Goal: Task Accomplishment & Management: Manage account settings

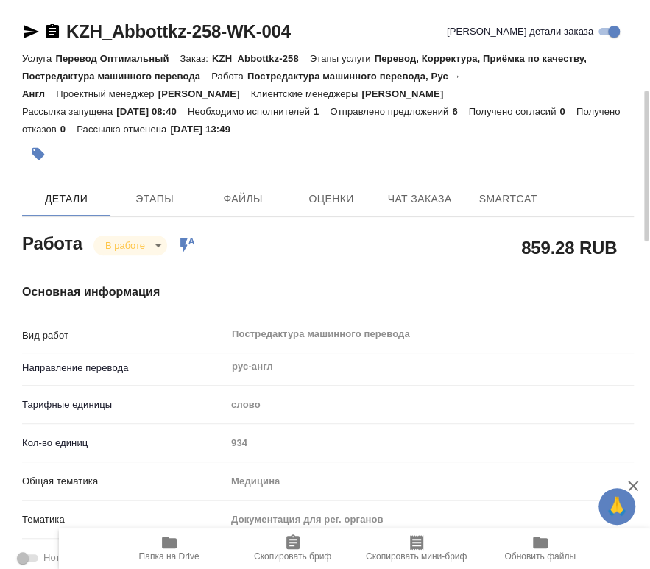
drag, startPoint x: 319, startPoint y: 298, endPoint x: 274, endPoint y: 149, distance: 156.0
click at [138, 208] on button "Этапы" at bounding box center [154, 198] width 88 height 35
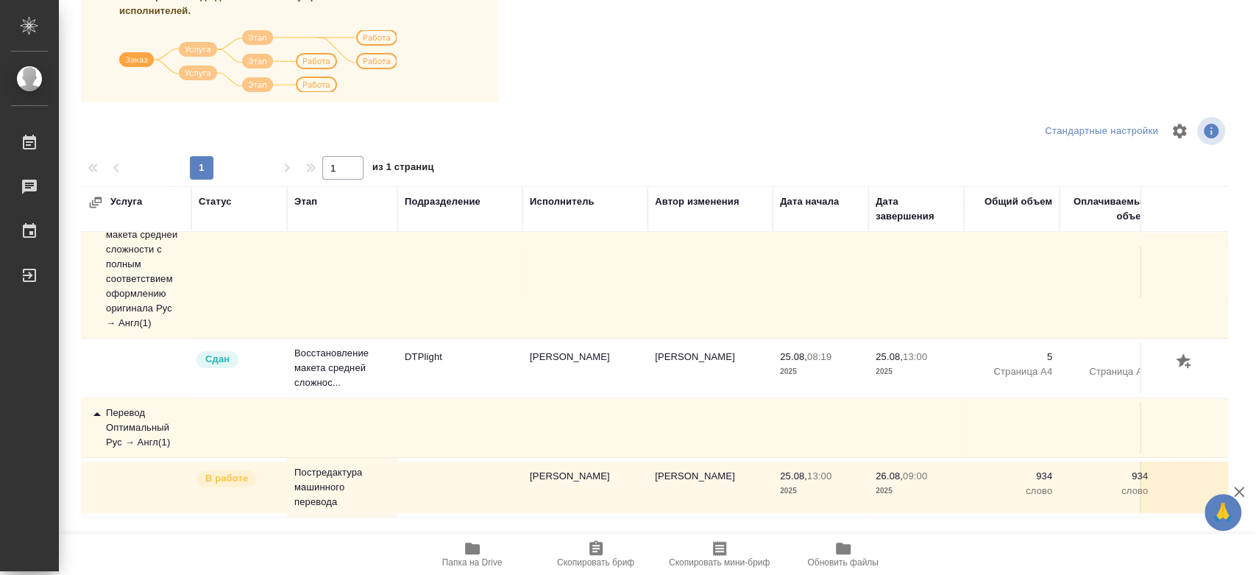
scroll to position [113, 0]
click at [100, 405] on icon at bounding box center [97, 414] width 18 height 18
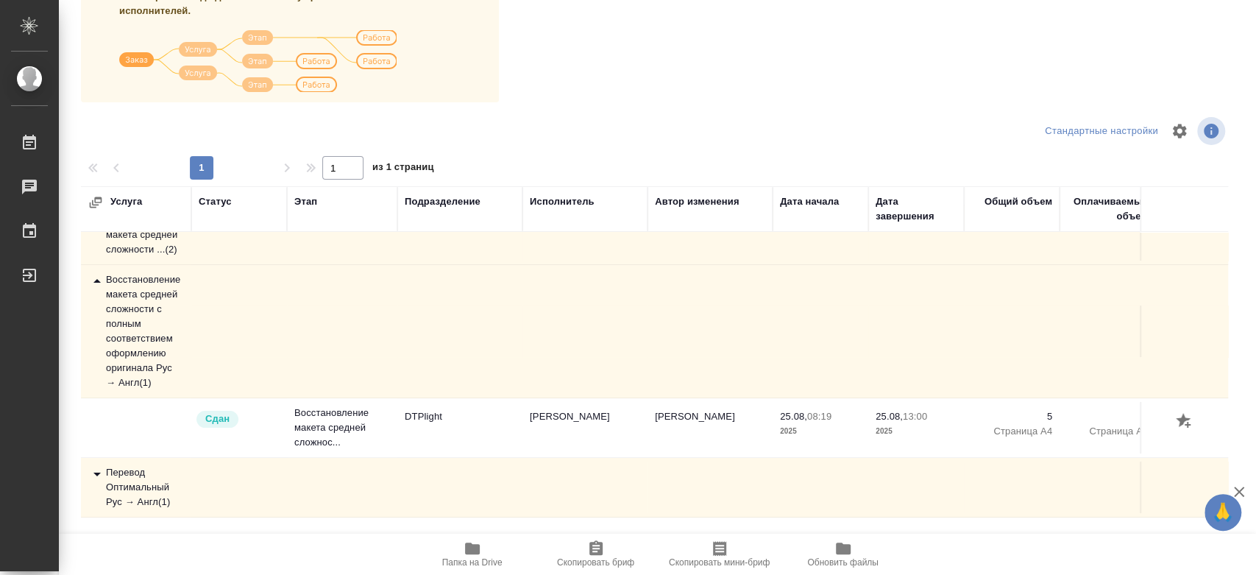
scroll to position [53, 0]
click at [118, 477] on div "Перевод Оптимальный Рус → Англ ( 1 )" at bounding box center [136, 487] width 96 height 44
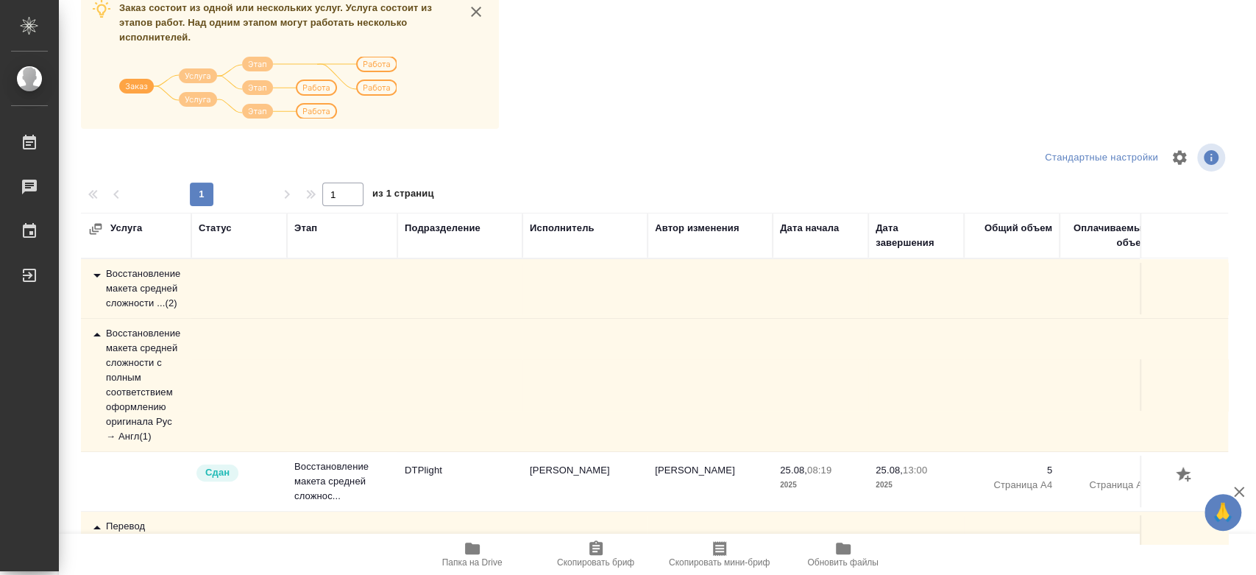
scroll to position [0, 0]
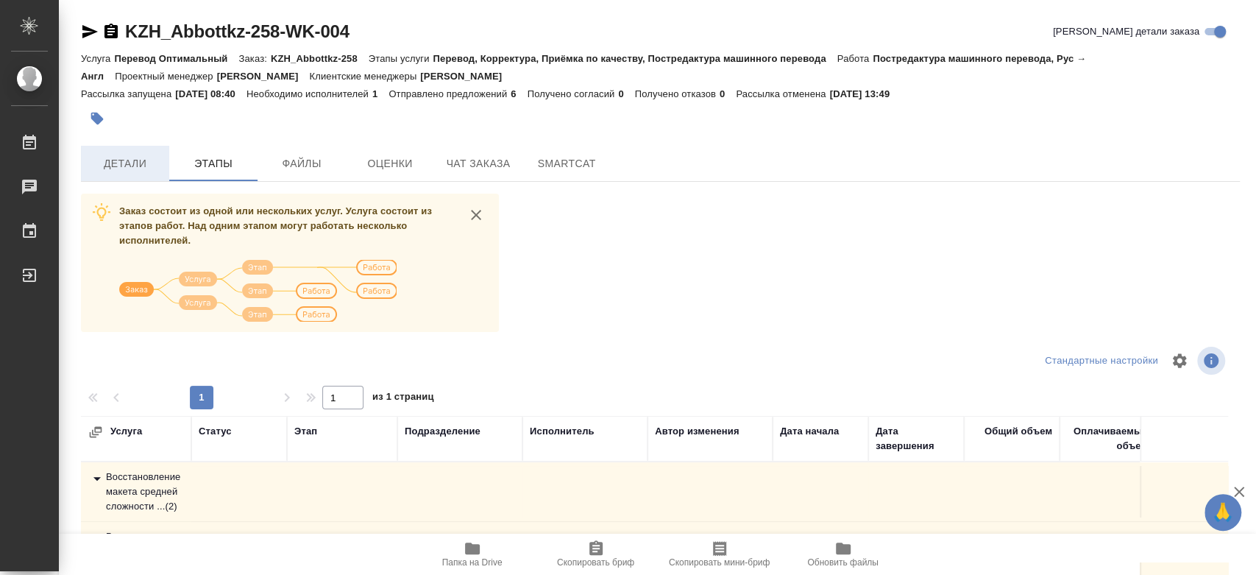
click at [124, 159] on span "Детали" at bounding box center [125, 164] width 71 height 18
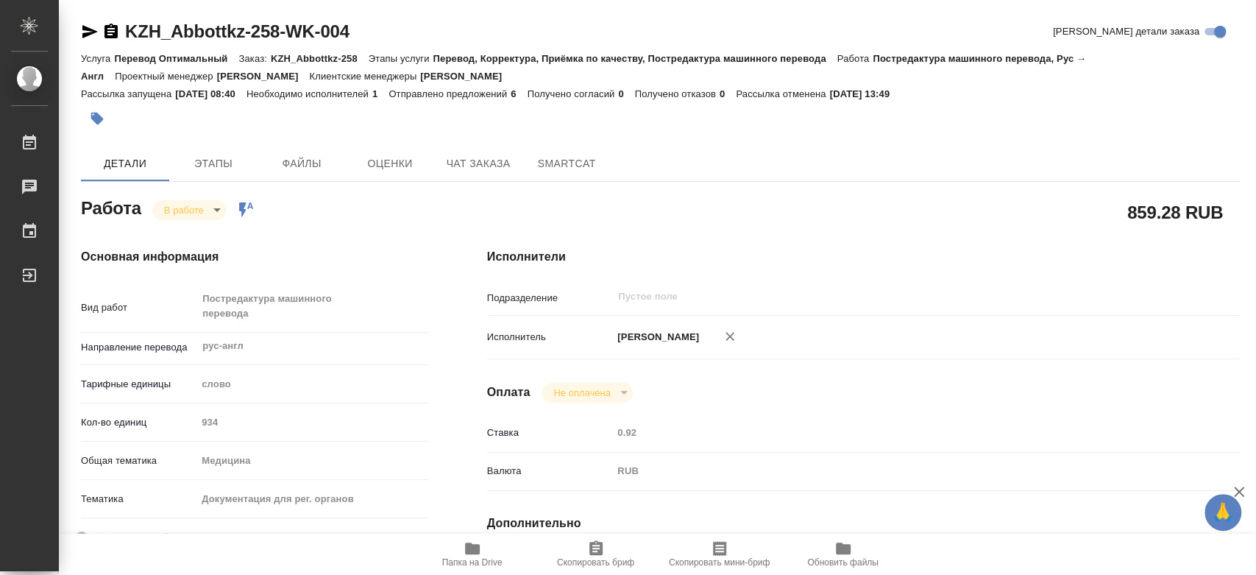
type textarea "x"
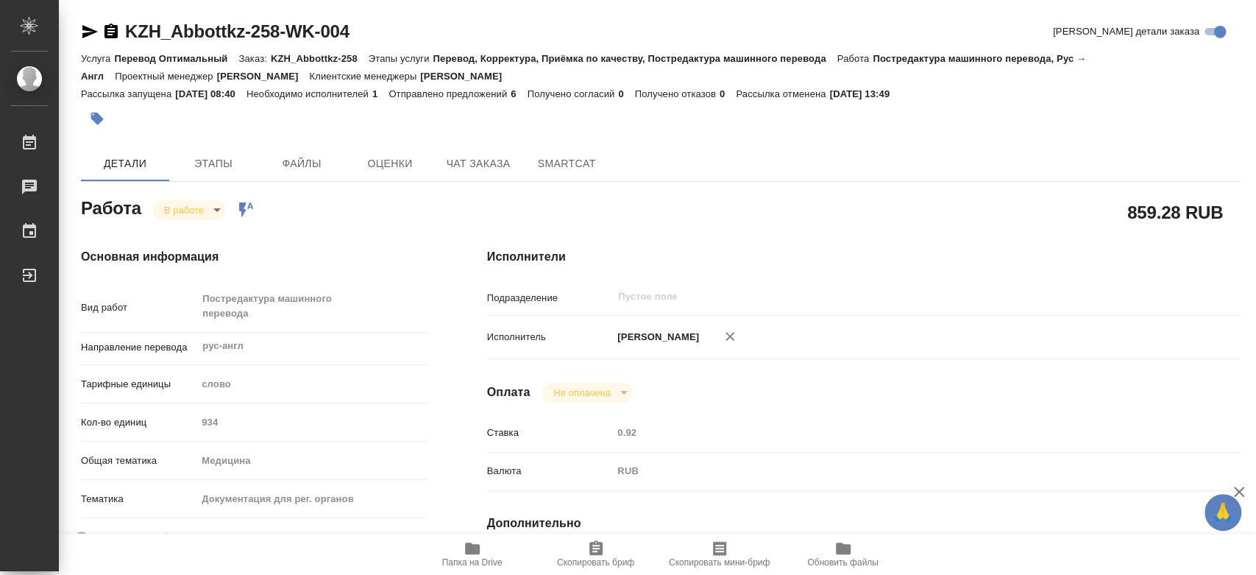
type textarea "x"
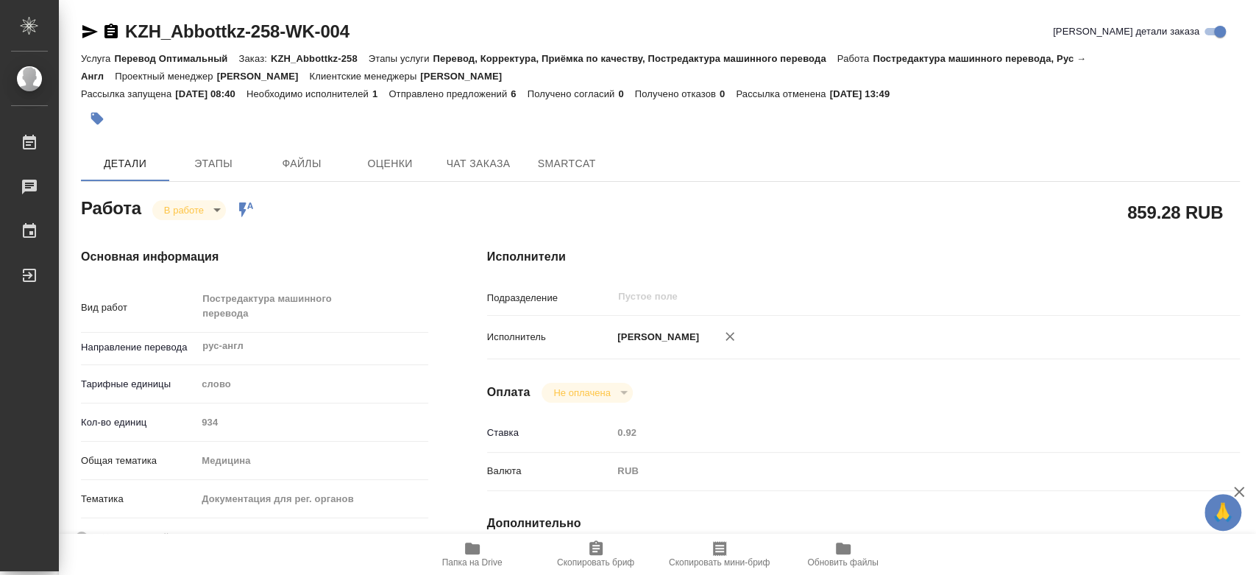
type textarea "x"
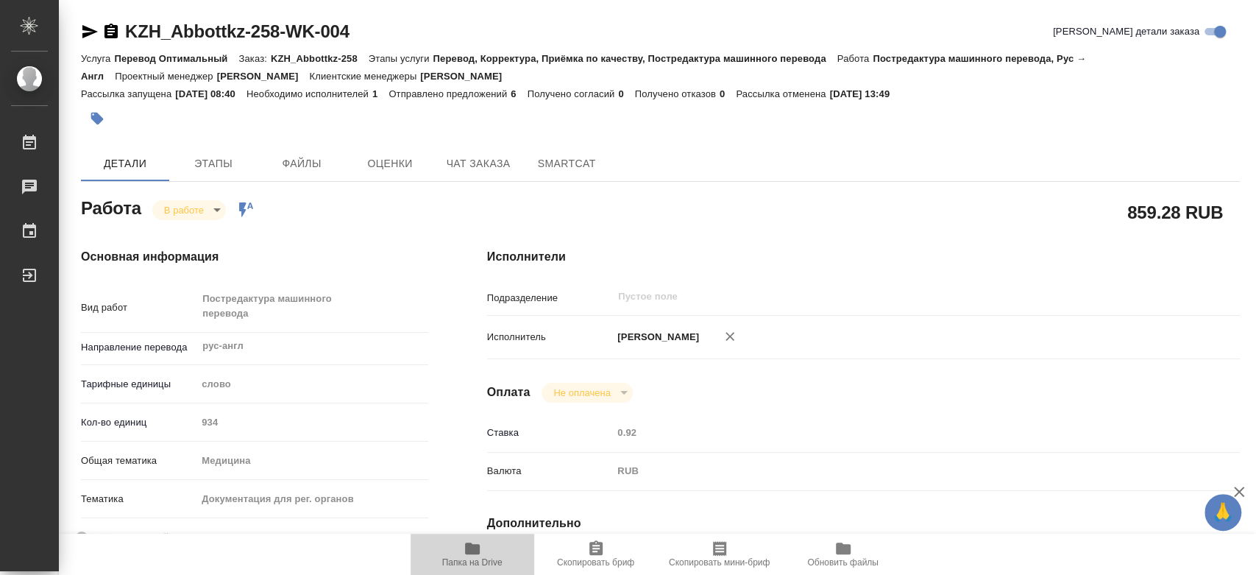
click at [455, 553] on span "Папка на Drive" at bounding box center [472, 553] width 106 height 28
click at [208, 213] on body "🙏 .cls-1 fill:#fff; [PERSON_NAME] [PERSON_NAME] 0 Чаты График Выйти KZH_Abbottk…" at bounding box center [628, 287] width 1256 height 575
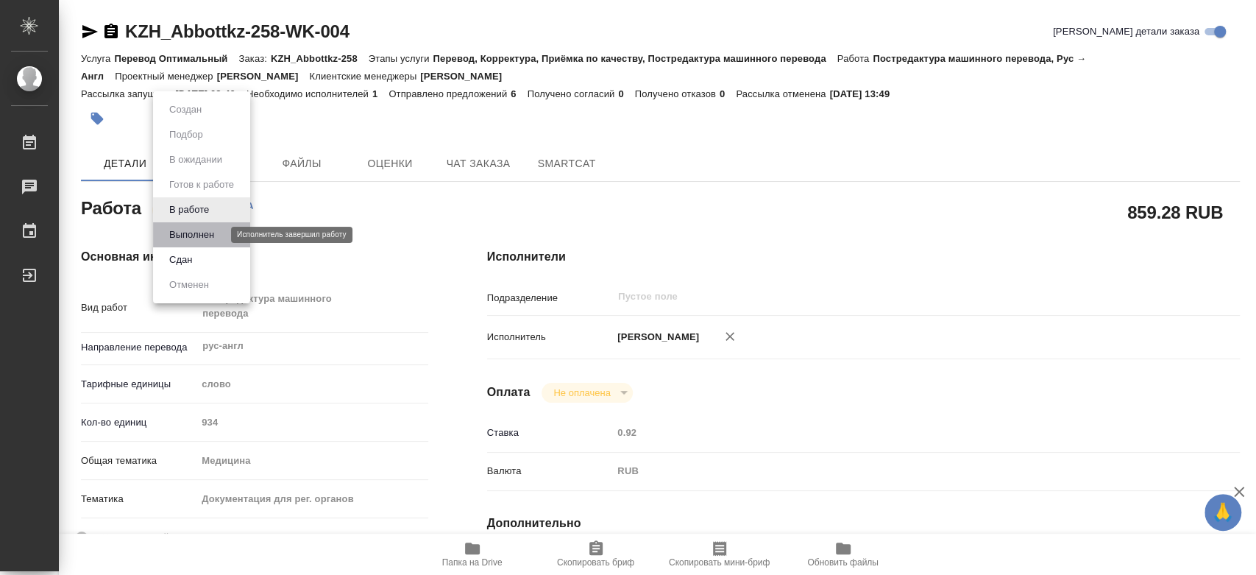
click at [214, 229] on button "Выполнен" at bounding box center [192, 235] width 54 height 16
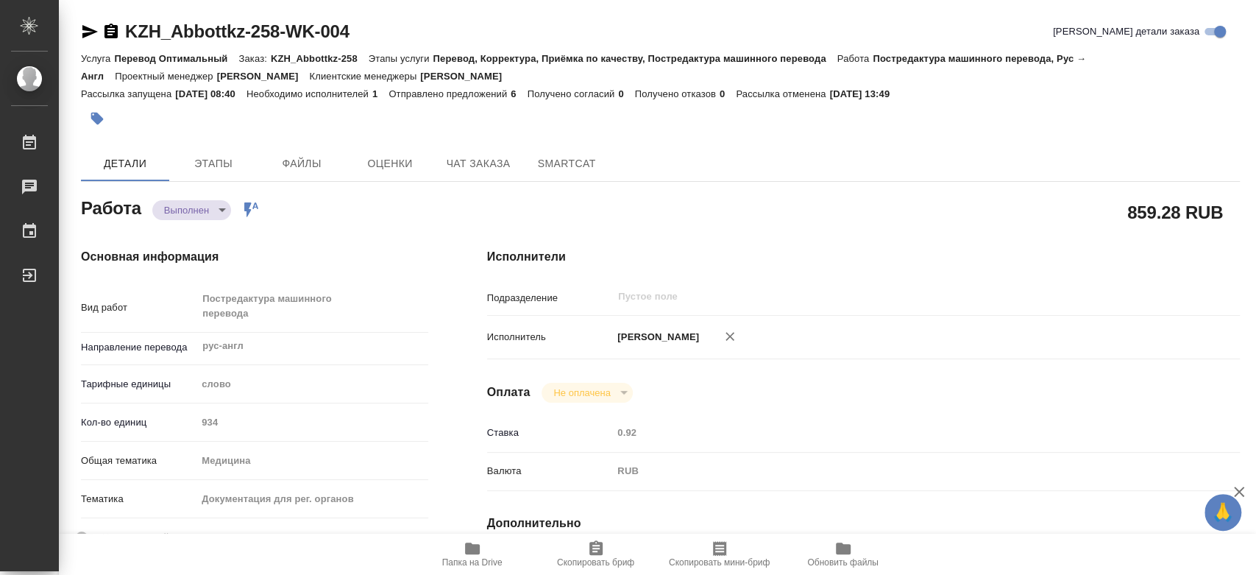
type textarea "x"
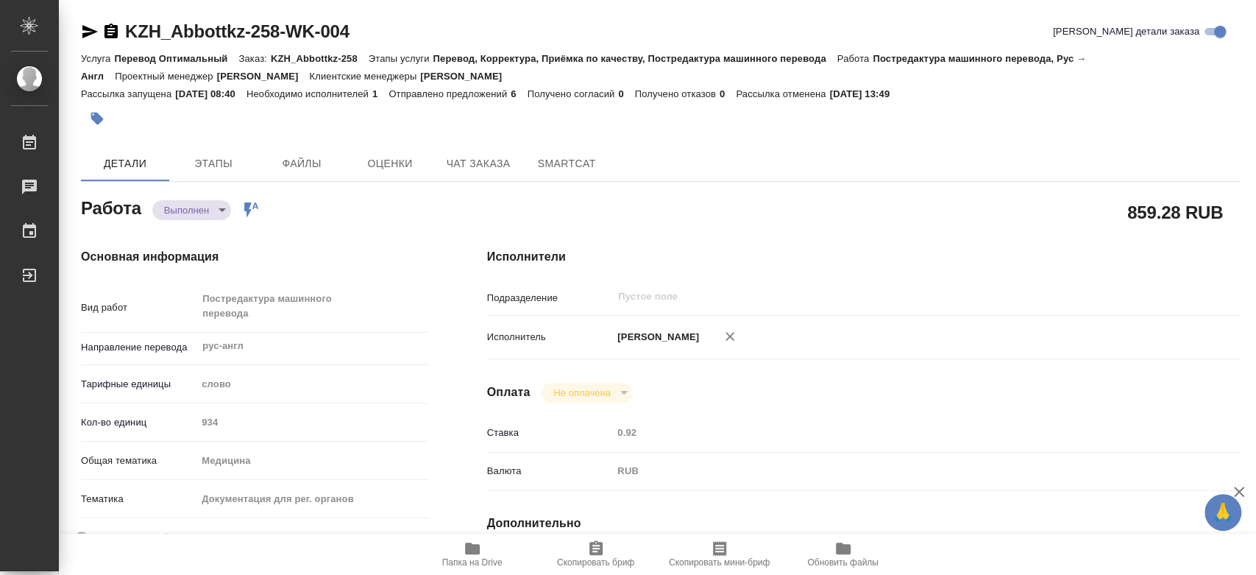
type textarea "x"
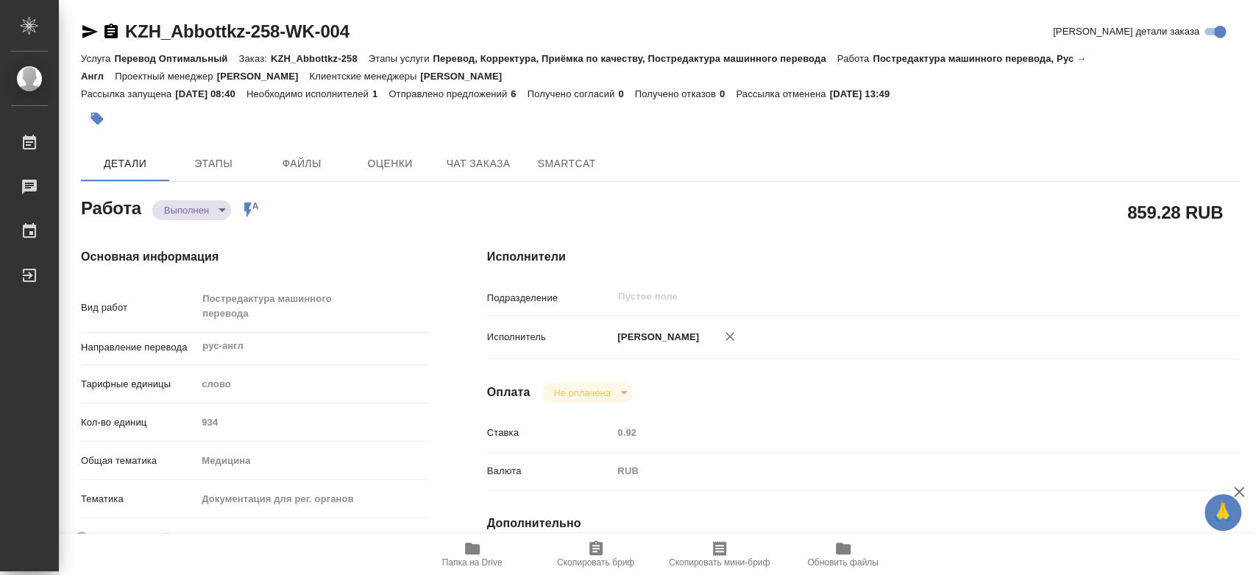
type textarea "x"
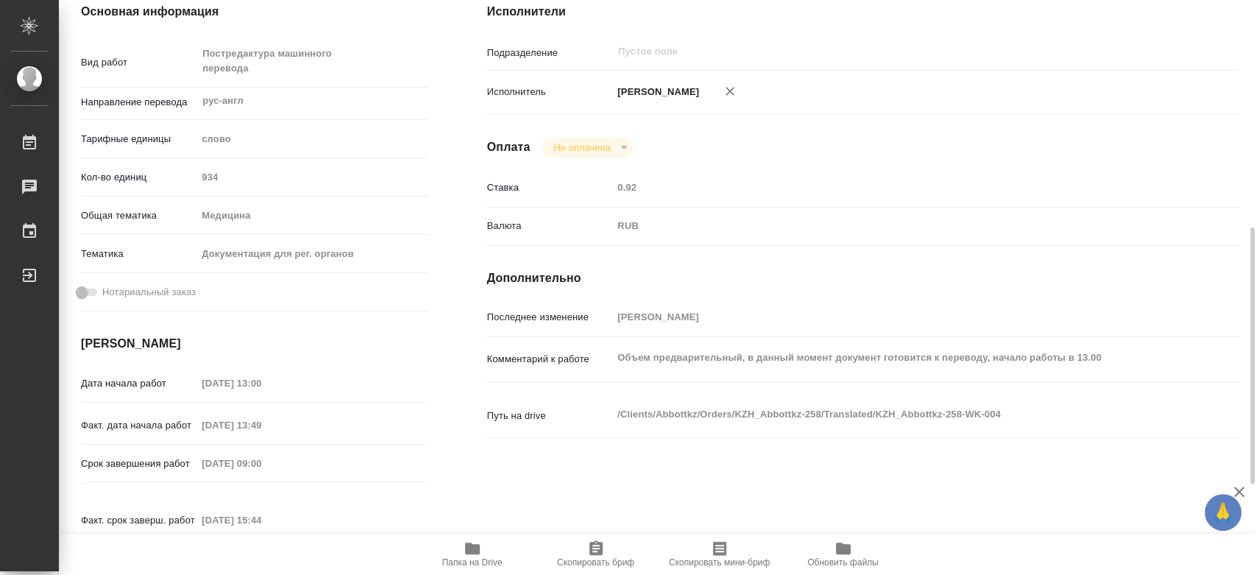
scroll to position [327, 0]
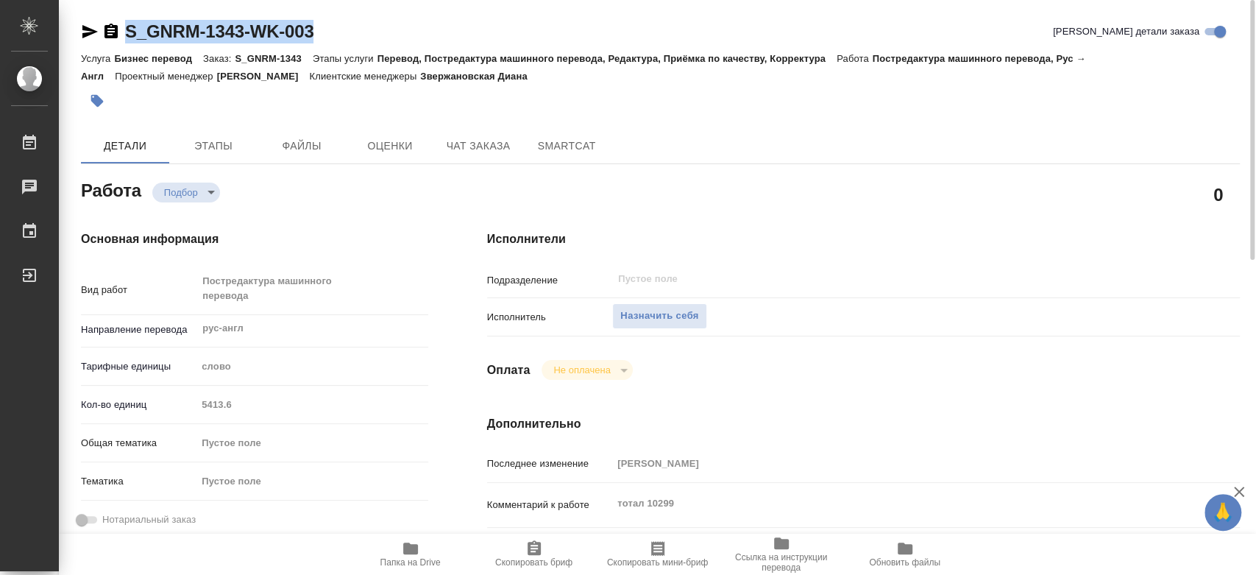
drag, startPoint x: 347, startPoint y: 32, endPoint x: 113, endPoint y: 35, distance: 234.8
click at [113, 35] on div "S_GNRM-1343-WK-003 Кратко детали заказа" at bounding box center [660, 32] width 1159 height 24
copy link "S_GNRM-1343-WK-003"
